Goal: Navigation & Orientation: Find specific page/section

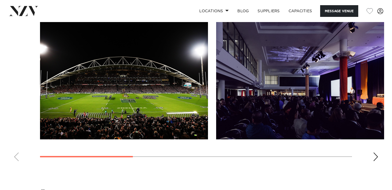
scroll to position [544, 0]
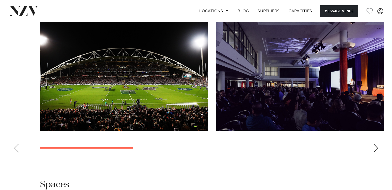
click at [374, 148] on div "Next slide" at bounding box center [375, 148] width 5 height 9
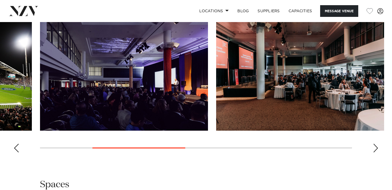
click at [374, 148] on div "Next slide" at bounding box center [375, 148] width 5 height 9
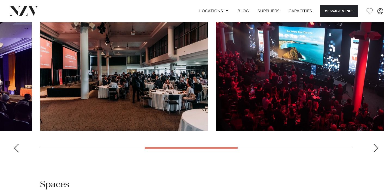
click at [374, 148] on div "Next slide" at bounding box center [375, 148] width 5 height 9
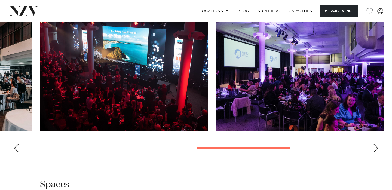
click at [374, 148] on div "Next slide" at bounding box center [375, 148] width 5 height 9
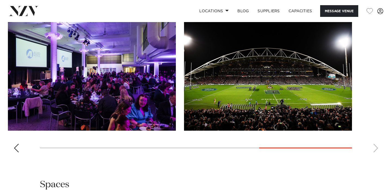
click at [374, 148] on swiper-container at bounding box center [196, 81] width 392 height 149
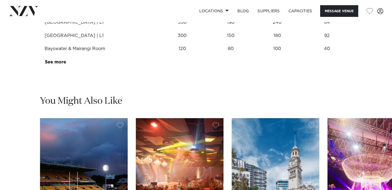
scroll to position [808, 0]
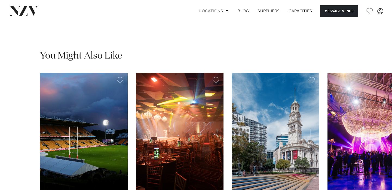
click at [214, 11] on link "Locations" at bounding box center [214, 11] width 38 height 12
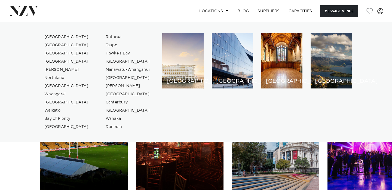
click at [214, 11] on link "Locations" at bounding box center [214, 11] width 38 height 12
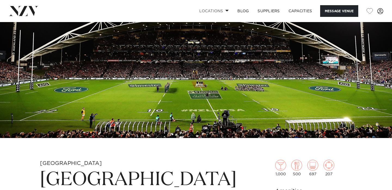
scroll to position [0, 0]
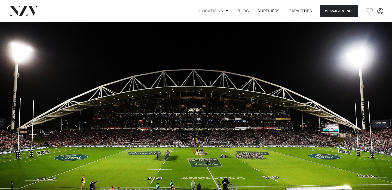
click at [215, 5] on link "Locations" at bounding box center [214, 11] width 38 height 12
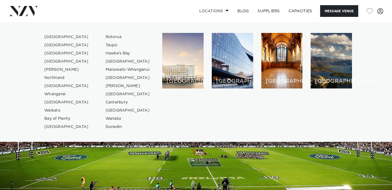
click at [54, 36] on link "[GEOGRAPHIC_DATA]" at bounding box center [66, 37] width 53 height 8
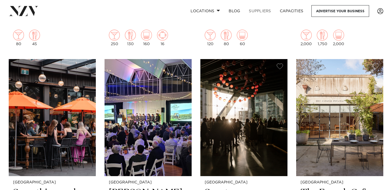
scroll to position [2675, 0]
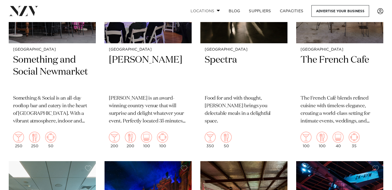
click at [211, 11] on link "Locations" at bounding box center [205, 11] width 38 height 12
